Goal: Transaction & Acquisition: Purchase product/service

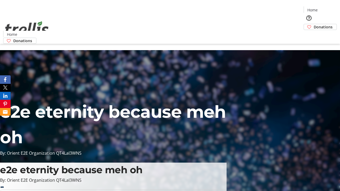
click at [314, 24] on span "Donations" at bounding box center [323, 27] width 19 height 6
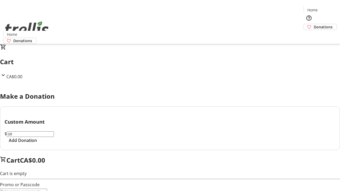
click at [37, 144] on span "Add Donation" at bounding box center [23, 140] width 28 height 6
select select "CA"
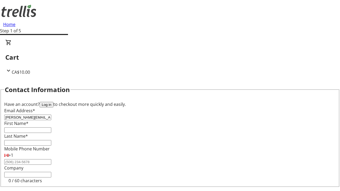
type input "[PERSON_NAME][EMAIL_ADDRESS][DOMAIN_NAME]"
type input "[PERSON_NAME]"
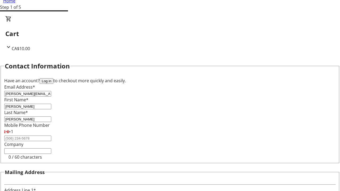
type input "[STREET_ADDRESS][PERSON_NAME]"
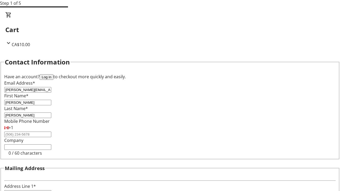
type input "Kelowna"
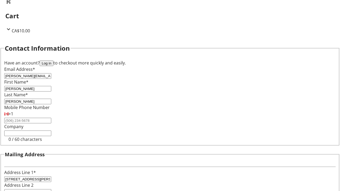
select select "BC"
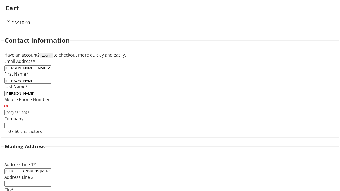
type input "Kelowna"
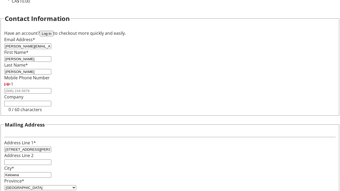
type input "V1Y 0C2"
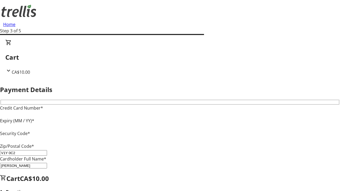
type input "V1Y 0C2"
